Goal: Transaction & Acquisition: Purchase product/service

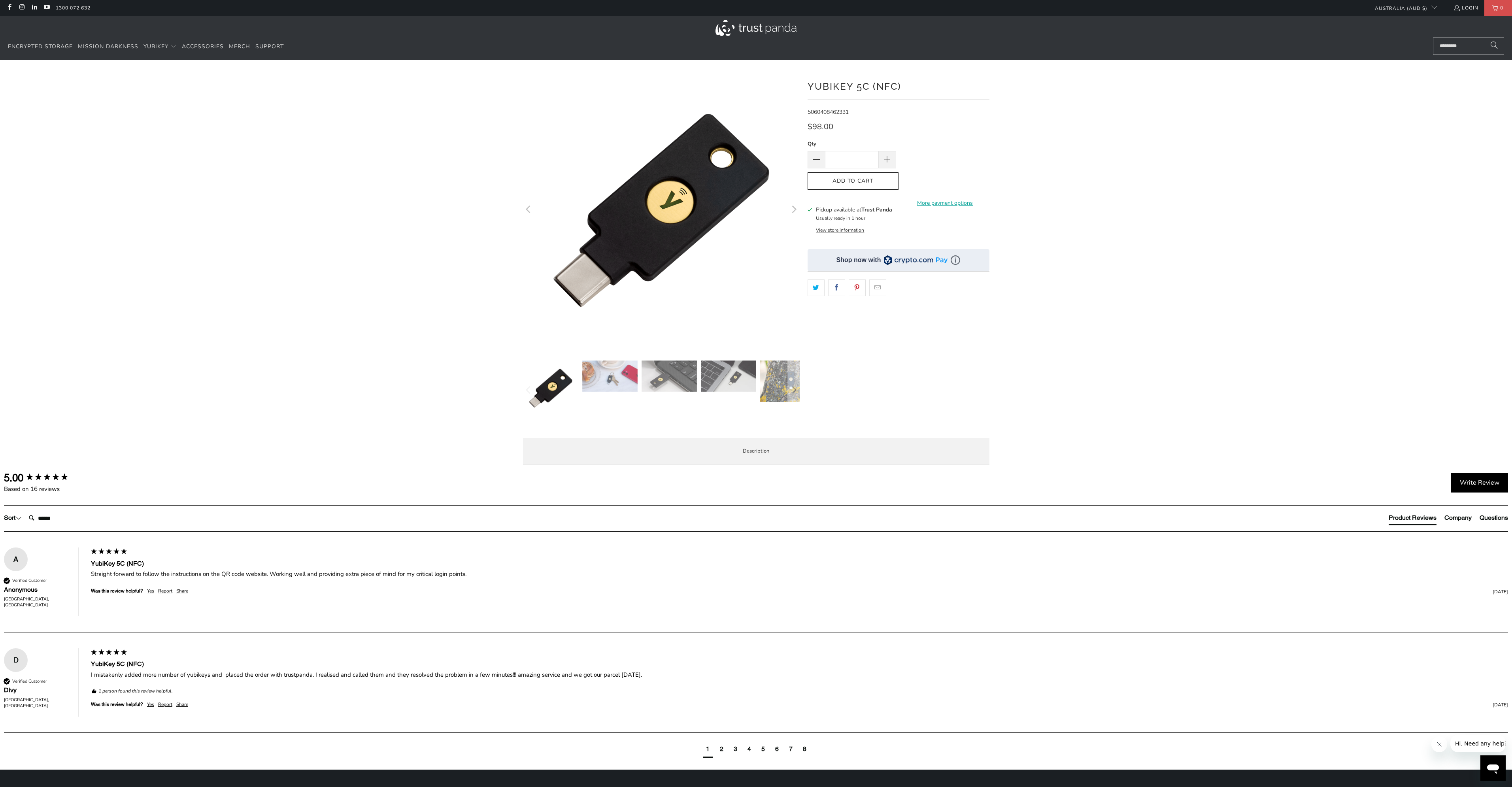
drag, startPoint x: 912, startPoint y: 551, endPoint x: 914, endPoint y: 560, distance: 9.2
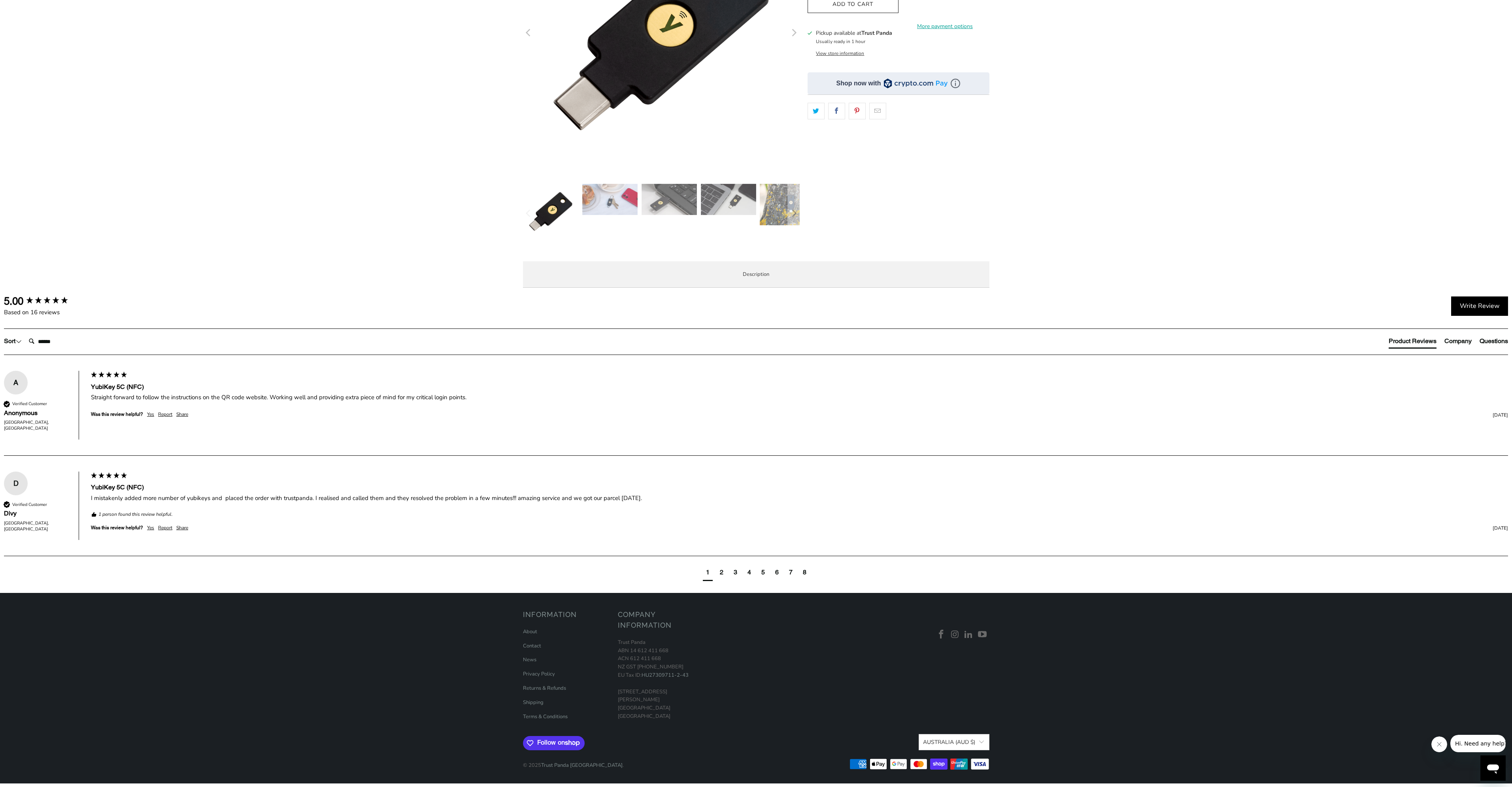
scroll to position [186, 0]
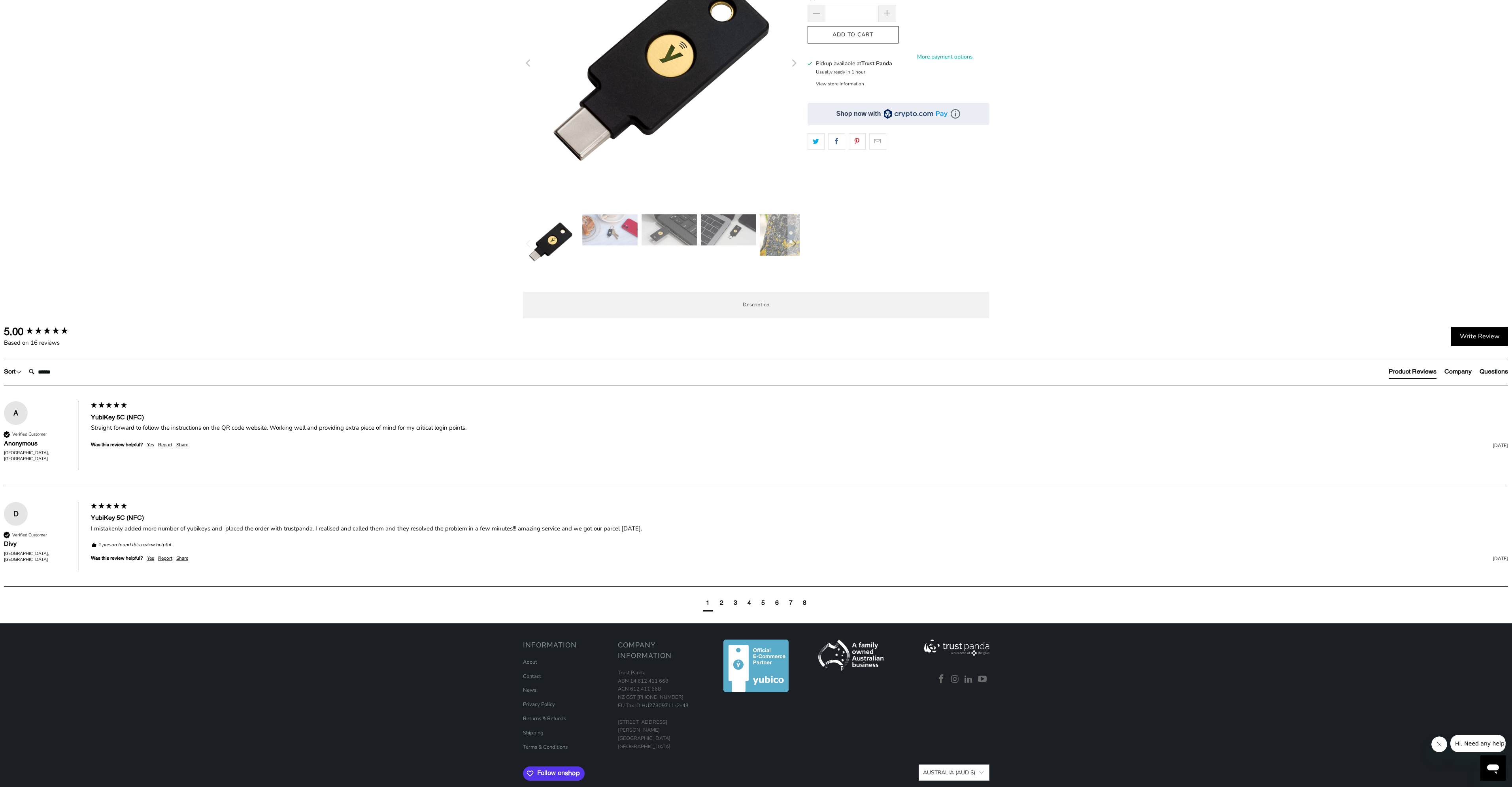
click at [1147, 325] on div at bounding box center [756, 125] width 1512 height 399
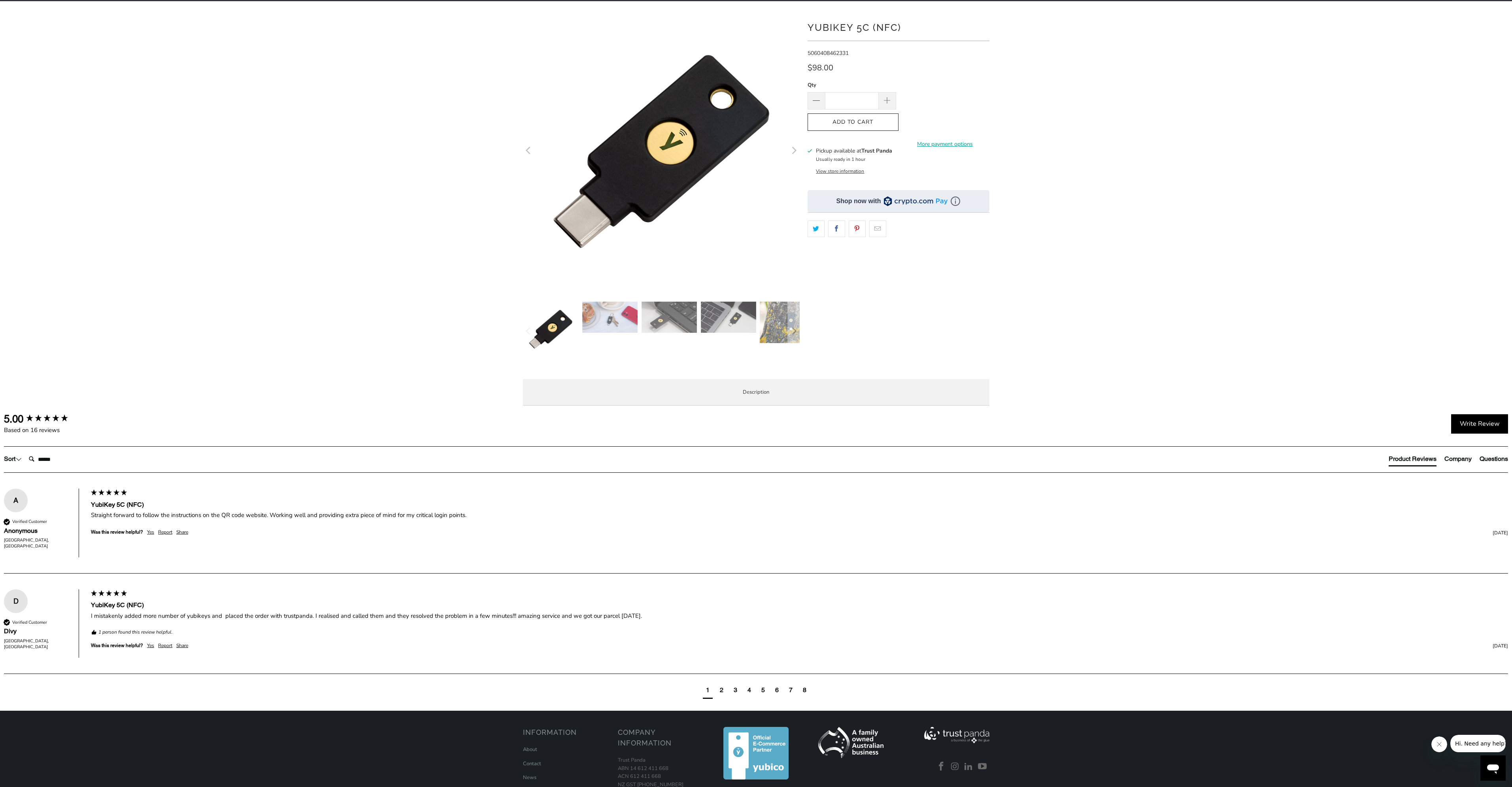
scroll to position [0, 0]
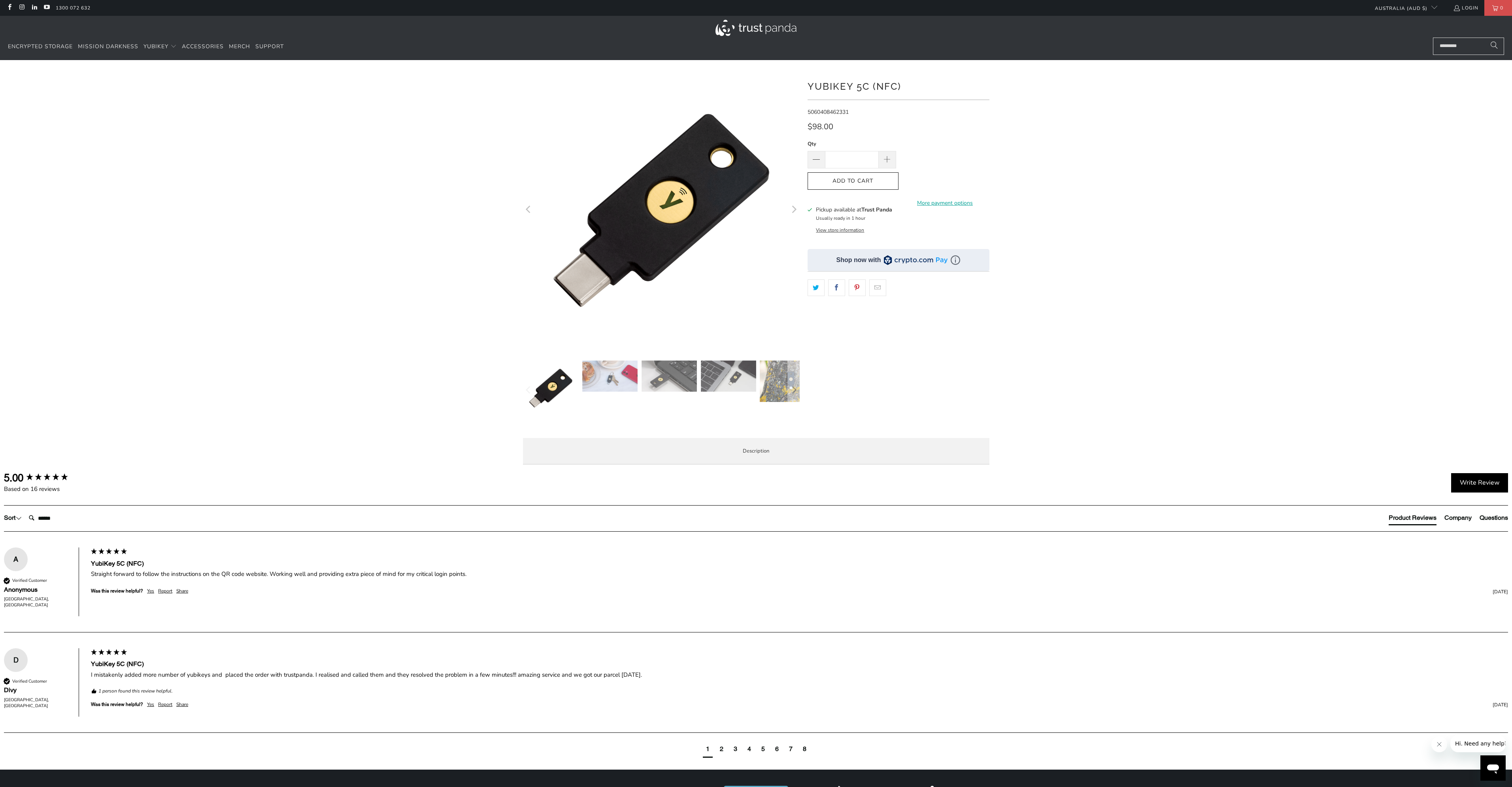
drag, startPoint x: 1148, startPoint y: 434, endPoint x: 1144, endPoint y: 414, distance: 20.4
click at [850, 183] on icon "button" at bounding box center [853, 181] width 12 height 12
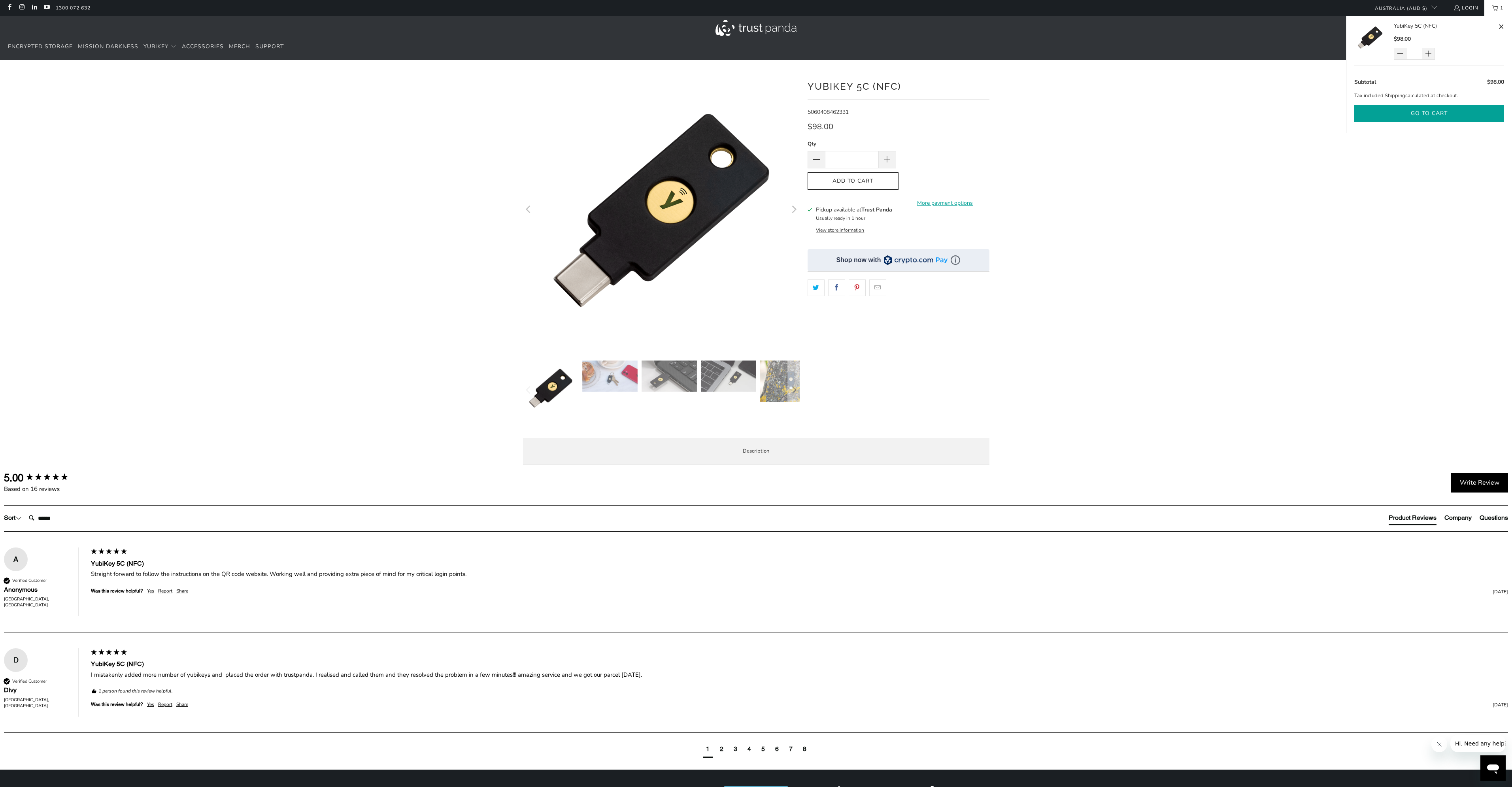
click at [1430, 114] on button "Go to cart" at bounding box center [1429, 114] width 150 height 18
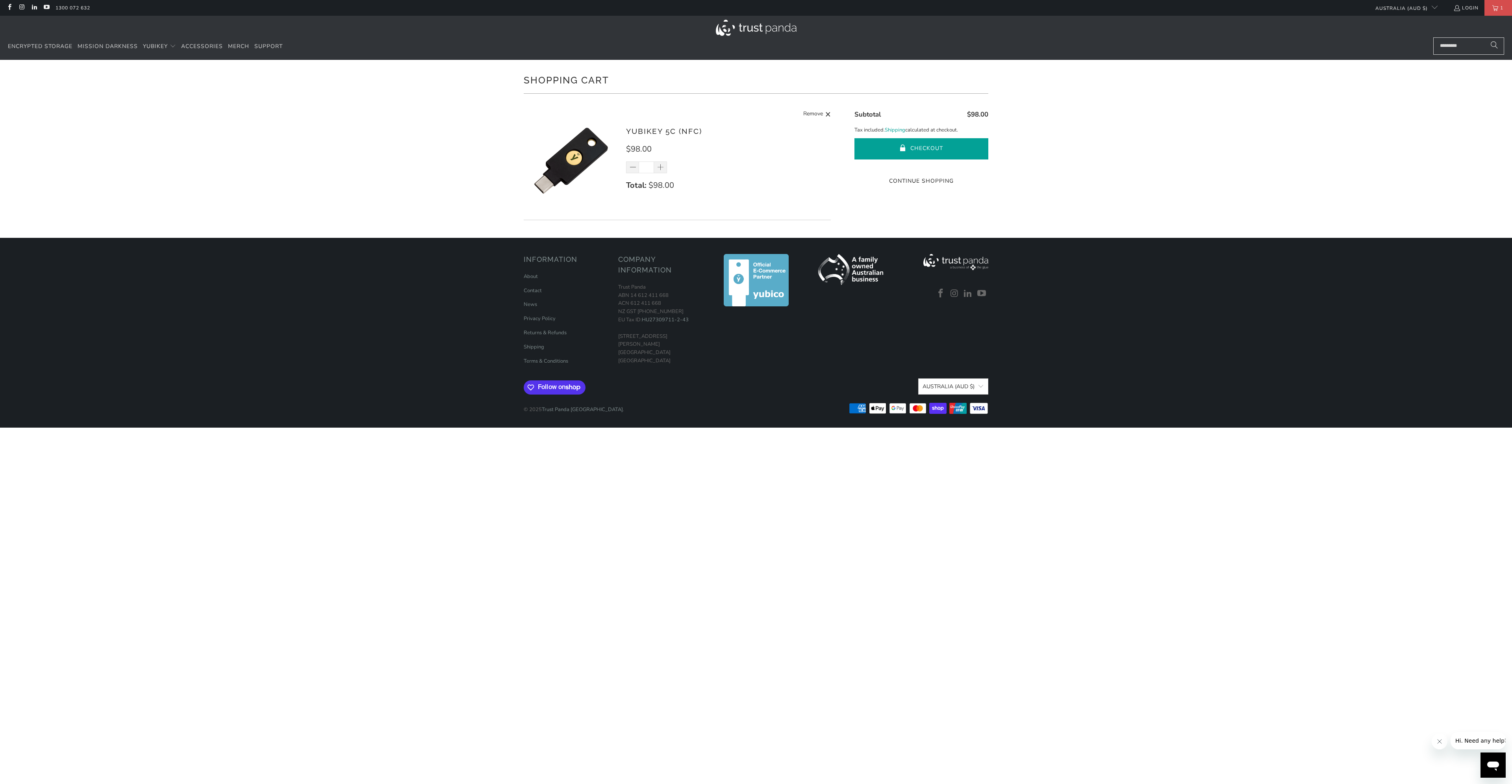
click at [902, 145] on span "submit" at bounding box center [903, 148] width 6 height 8
